Goal: Task Accomplishment & Management: Manage account settings

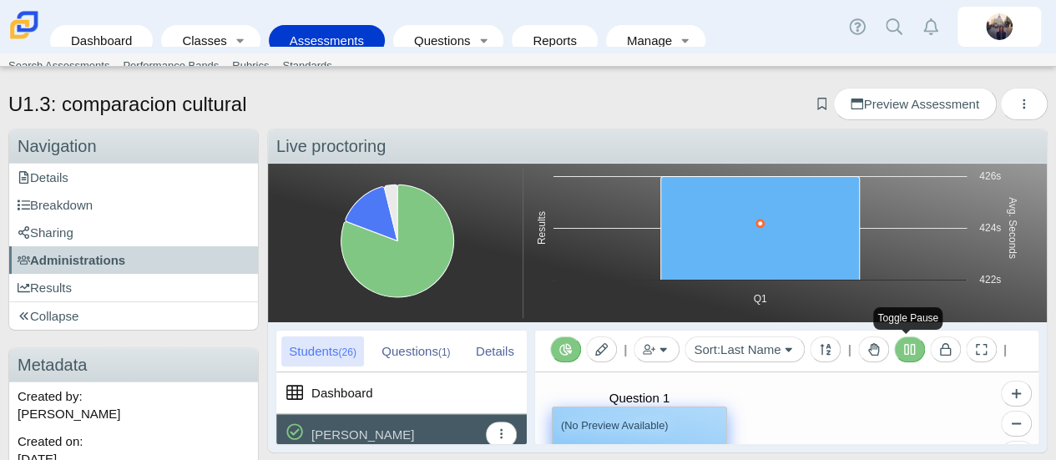
click at [910, 351] on icon at bounding box center [909, 349] width 13 height 13
click at [134, 259] on link "Administrations" at bounding box center [133, 260] width 249 height 28
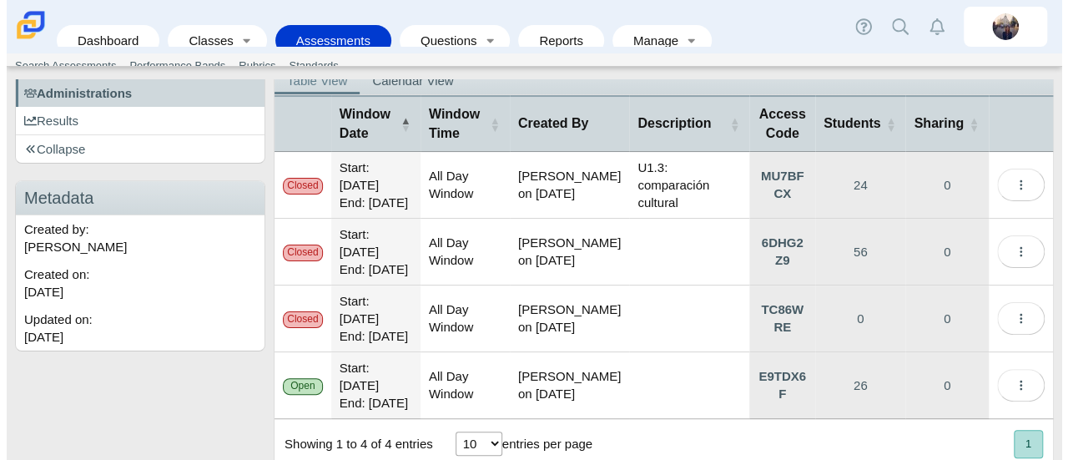
scroll to position [259, 0]
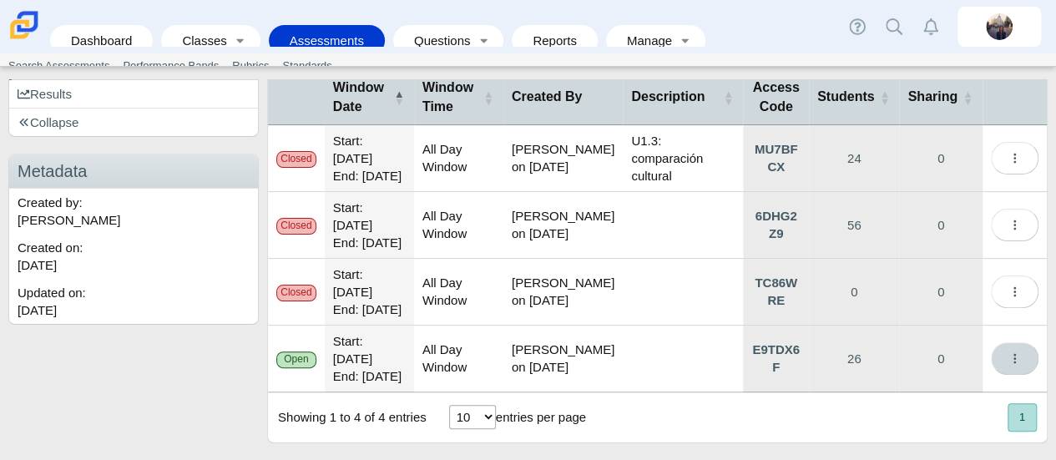
click at [1008, 352] on icon "More options" at bounding box center [1014, 358] width 13 height 13
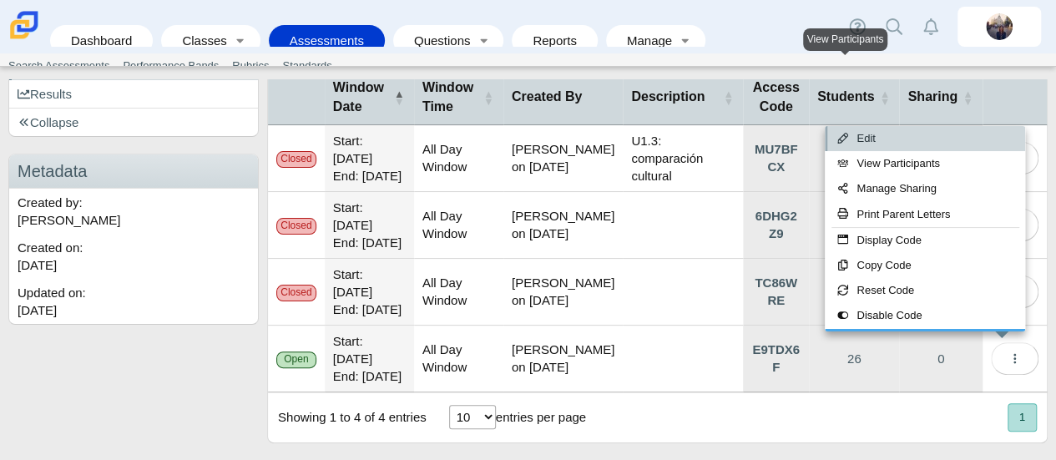
click at [867, 138] on link "Edit" at bounding box center [925, 138] width 200 height 25
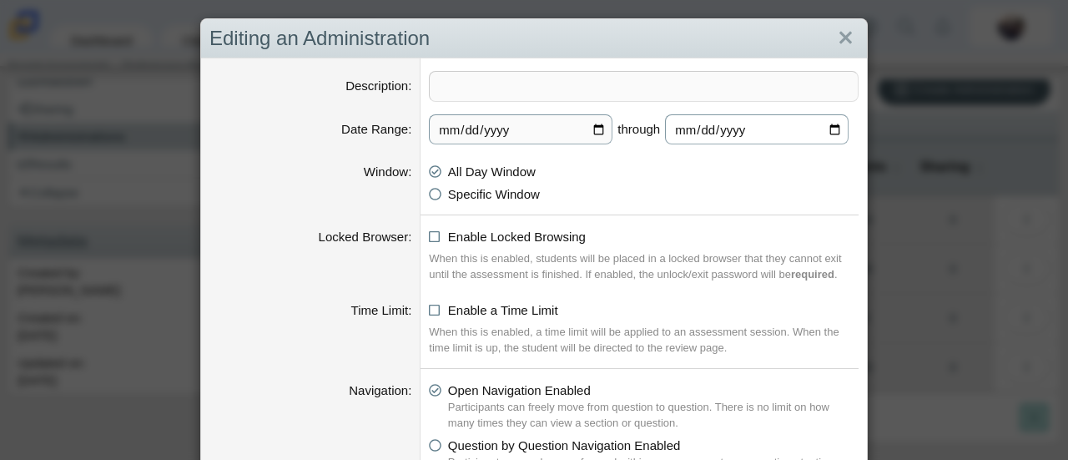
click at [835, 124] on input "2025-09-08" at bounding box center [757, 129] width 184 height 30
type input "2025-09-19"
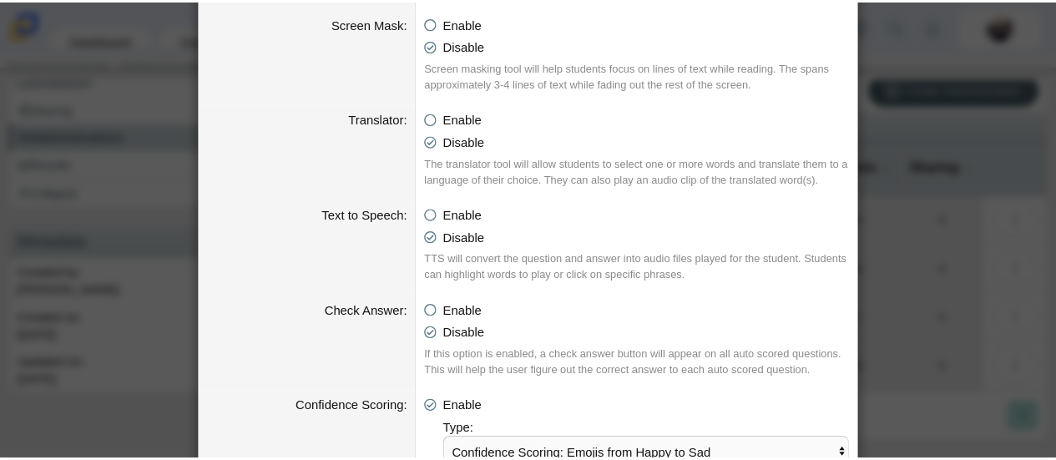
scroll to position [1892, 0]
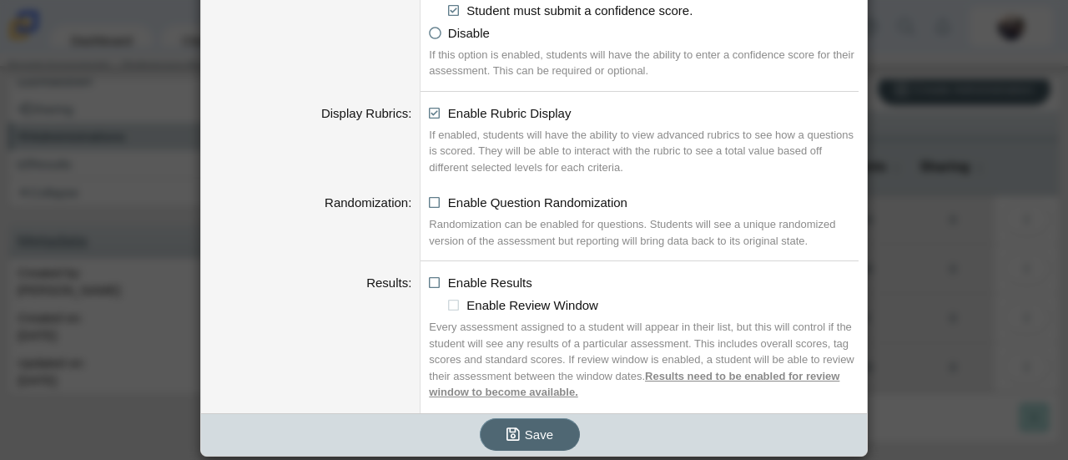
click at [537, 420] on button "Save" at bounding box center [530, 434] width 100 height 33
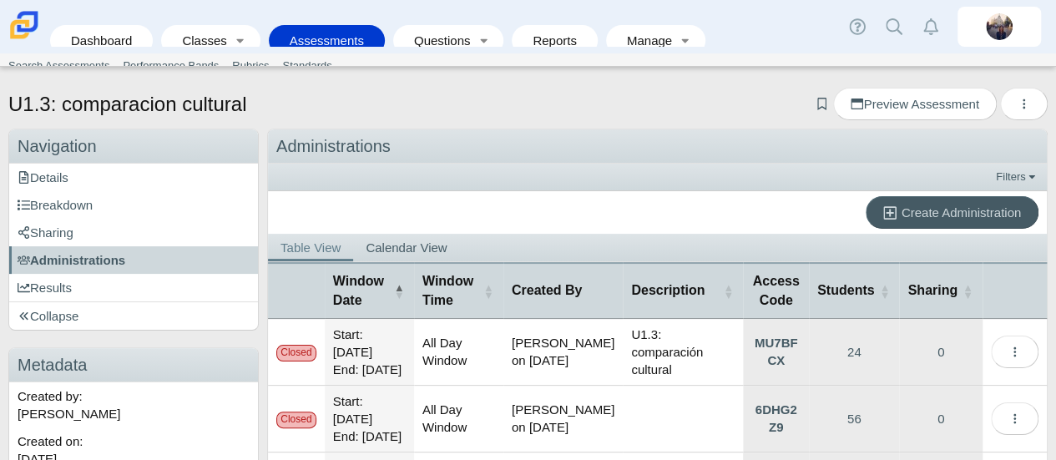
scroll to position [259, 0]
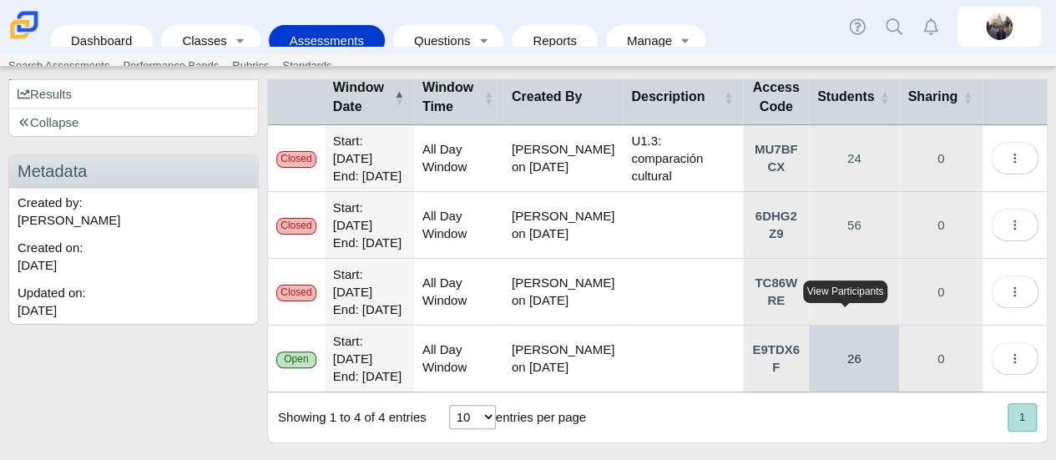
click at [848, 360] on link "26" at bounding box center [854, 358] width 90 height 66
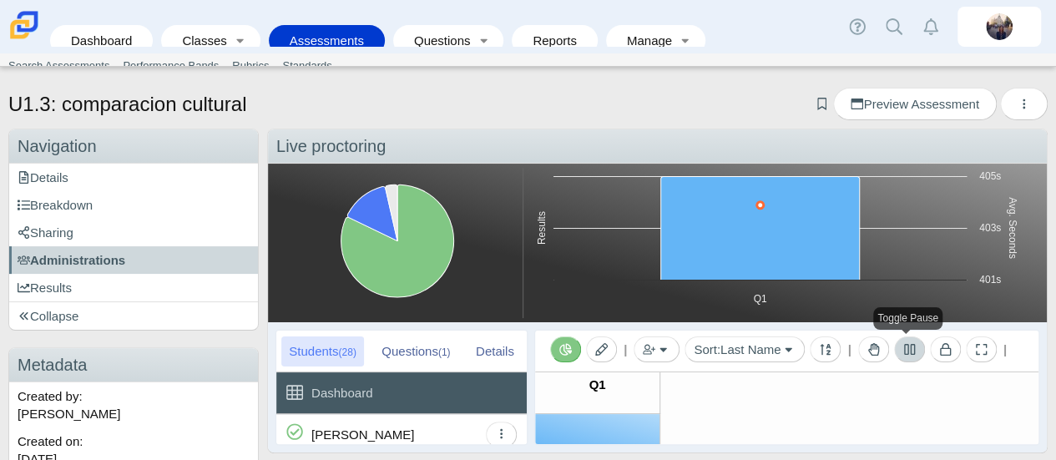
click at [907, 348] on icon at bounding box center [909, 349] width 11 height 11
